Goal: Navigation & Orientation: Find specific page/section

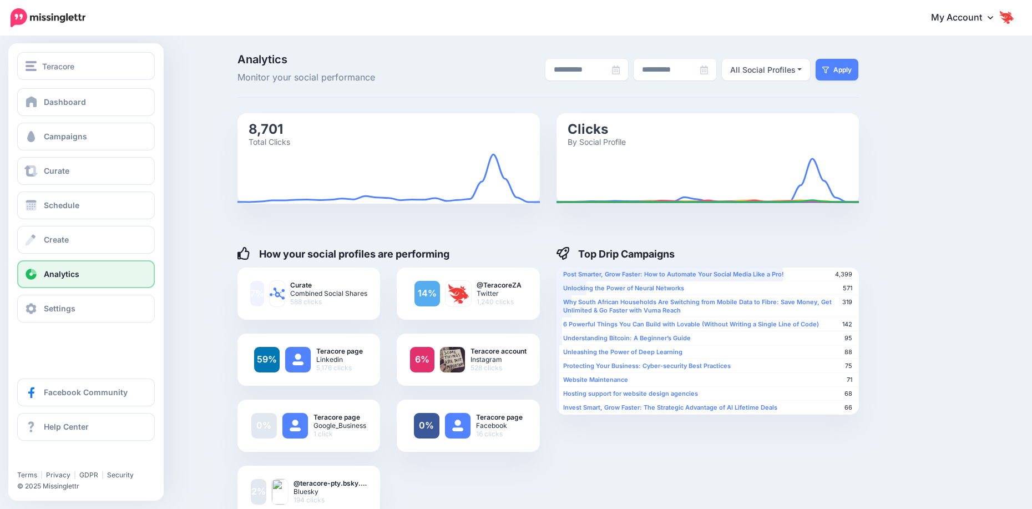
drag, startPoint x: 0, startPoint y: 0, endPoint x: 54, endPoint y: 273, distance: 278.8
click at [54, 273] on span "Analytics" at bounding box center [61, 273] width 35 height 9
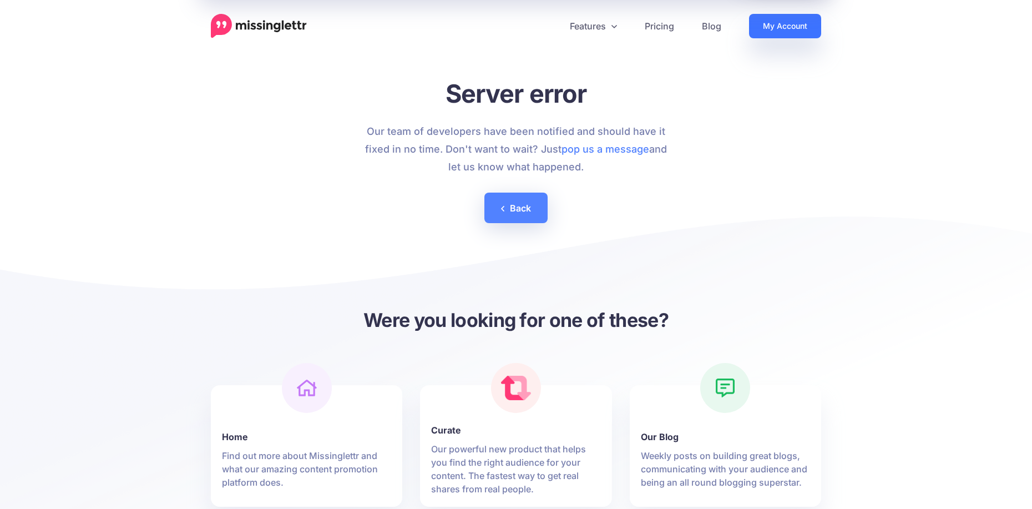
click at [775, 31] on link "My Account" at bounding box center [785, 26] width 72 height 24
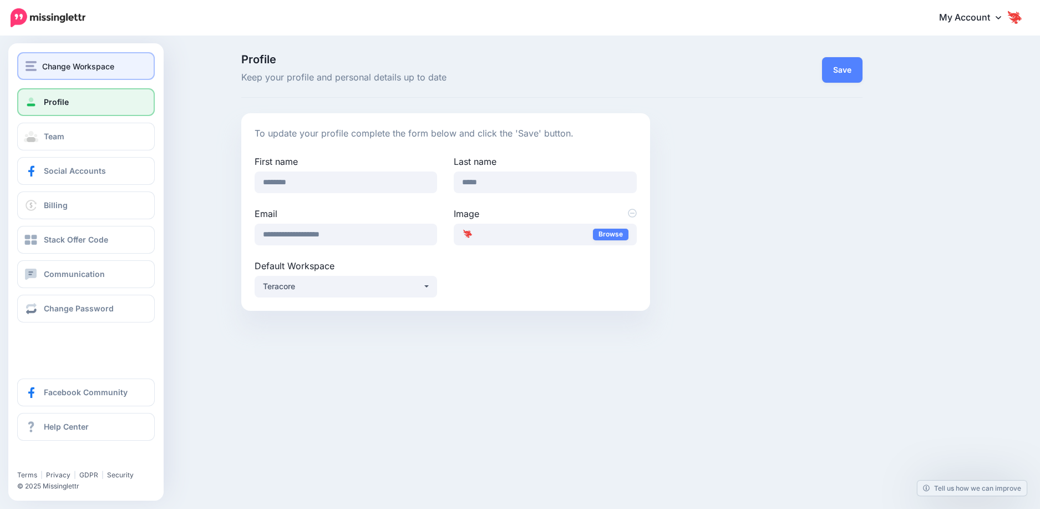
click at [57, 68] on span "Change Workspace" at bounding box center [78, 66] width 72 height 13
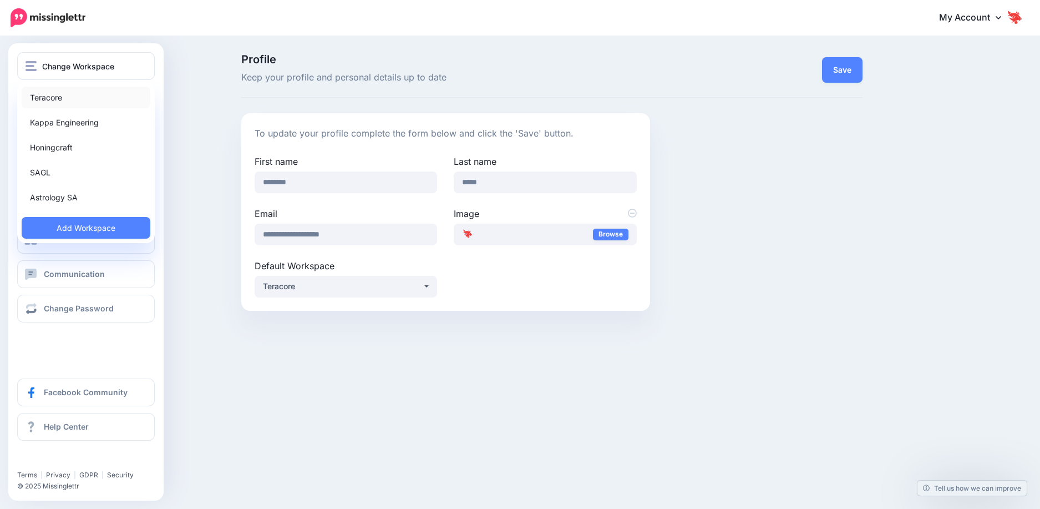
click at [59, 93] on link "Teracore" at bounding box center [86, 98] width 129 height 22
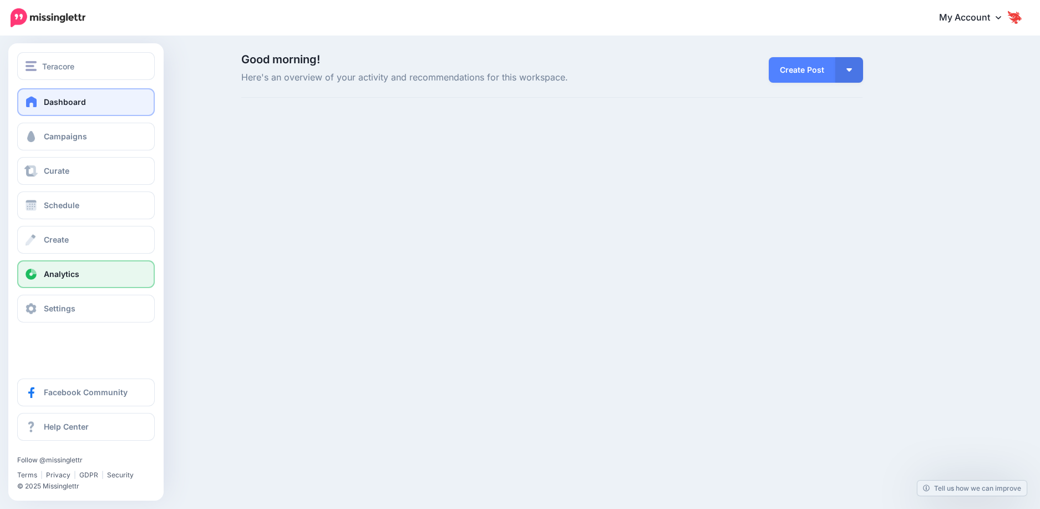
click at [47, 270] on span "Analytics" at bounding box center [61, 273] width 35 height 9
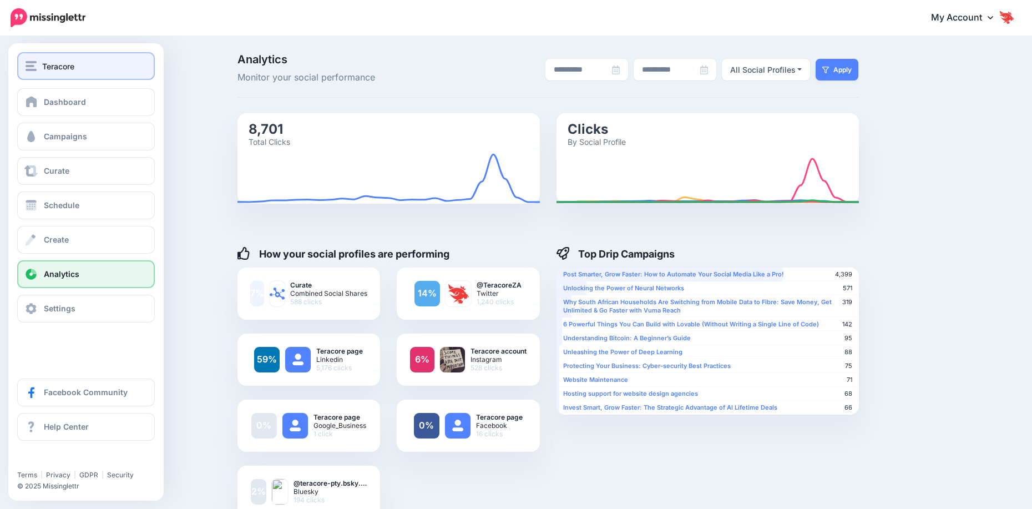
click at [34, 68] on img "button" at bounding box center [31, 66] width 11 height 10
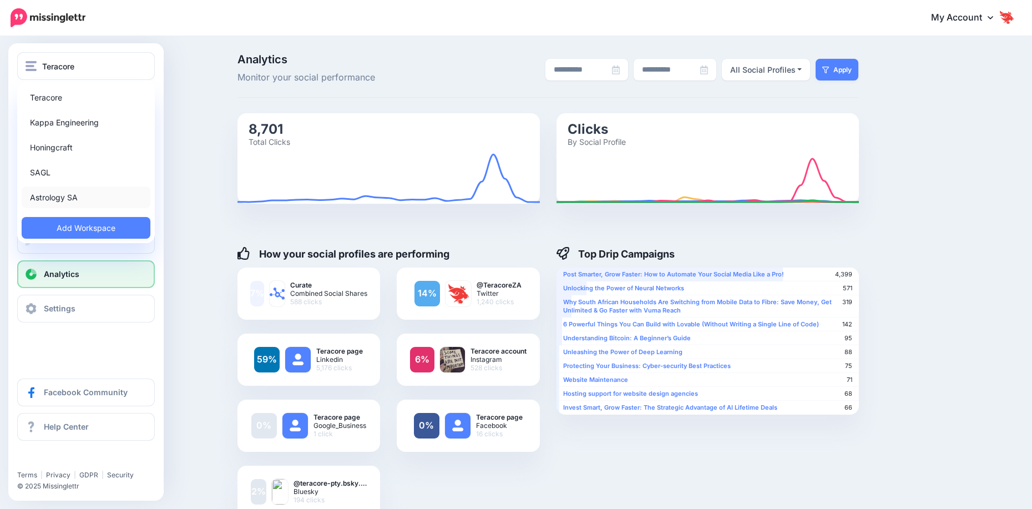
click at [54, 187] on link "Astrology SA" at bounding box center [86, 197] width 129 height 22
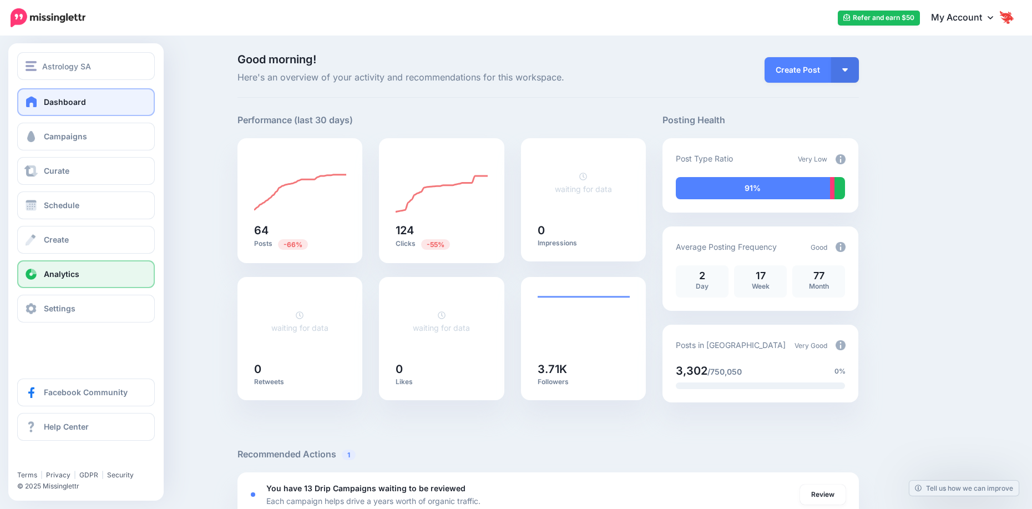
click at [57, 283] on link "Analytics" at bounding box center [86, 274] width 138 height 28
click at [59, 276] on span "Analytics" at bounding box center [61, 273] width 35 height 9
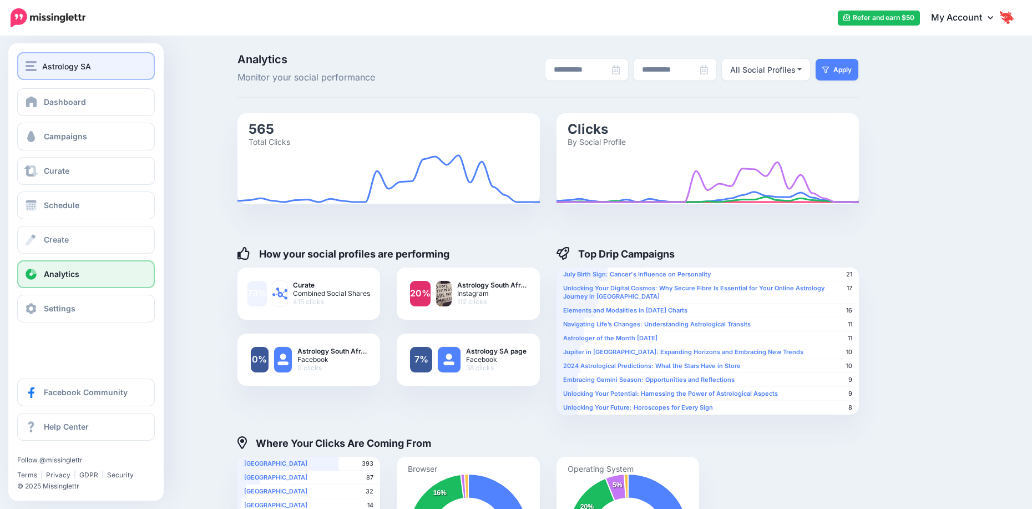
click at [74, 74] on button "Astrology SA" at bounding box center [86, 66] width 138 height 28
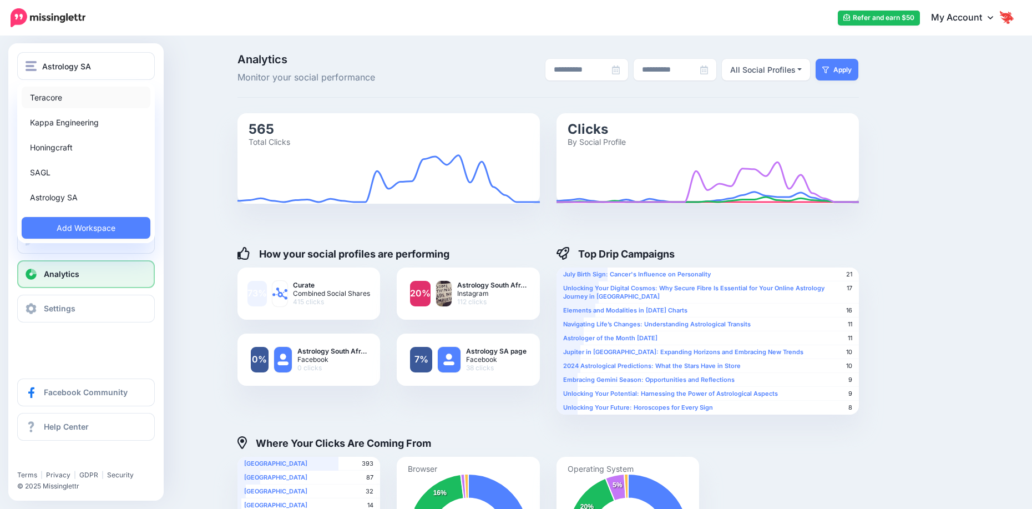
click at [87, 103] on link "Teracore" at bounding box center [86, 98] width 129 height 22
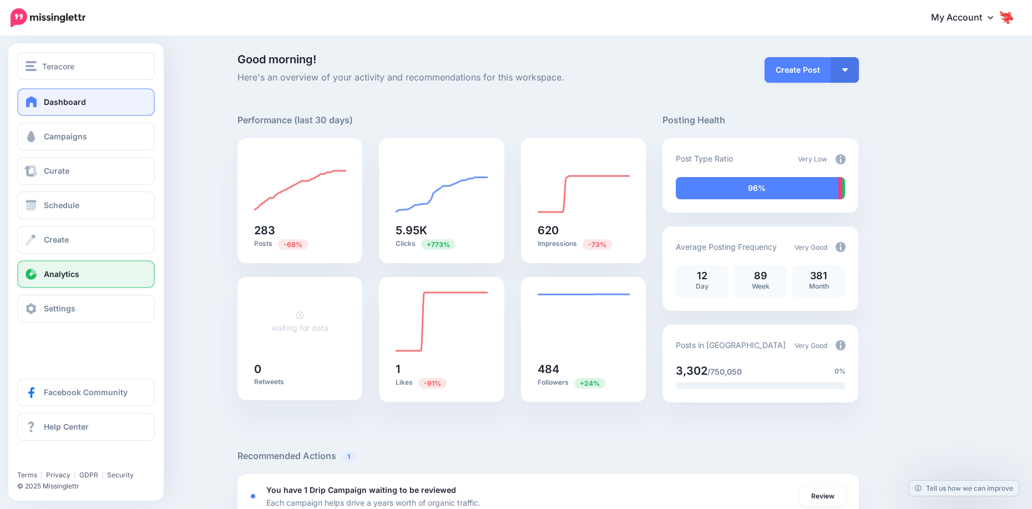
click at [58, 275] on span "Analytics" at bounding box center [61, 273] width 35 height 9
